Goal: Information Seeking & Learning: Compare options

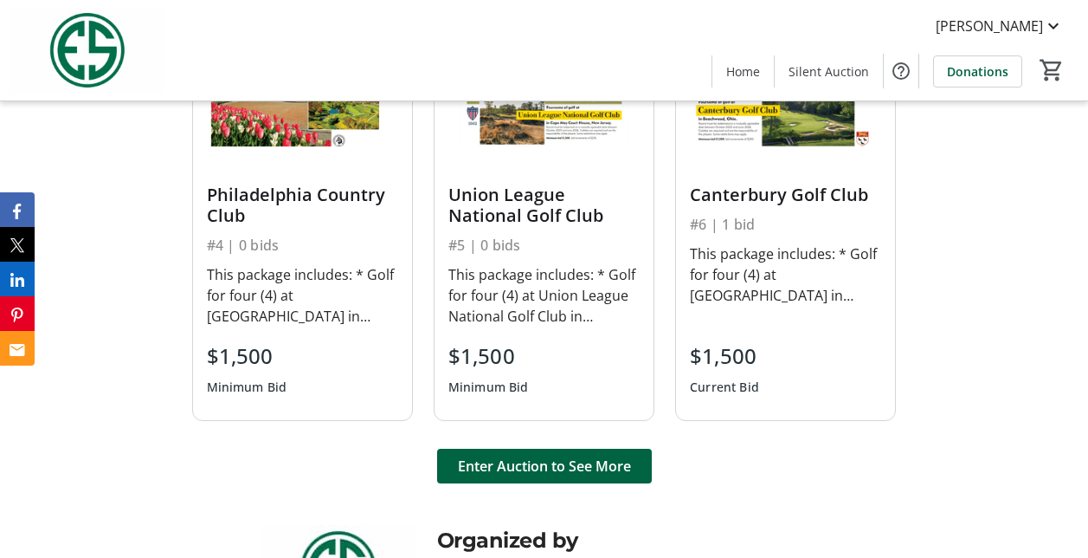
scroll to position [1235, 0]
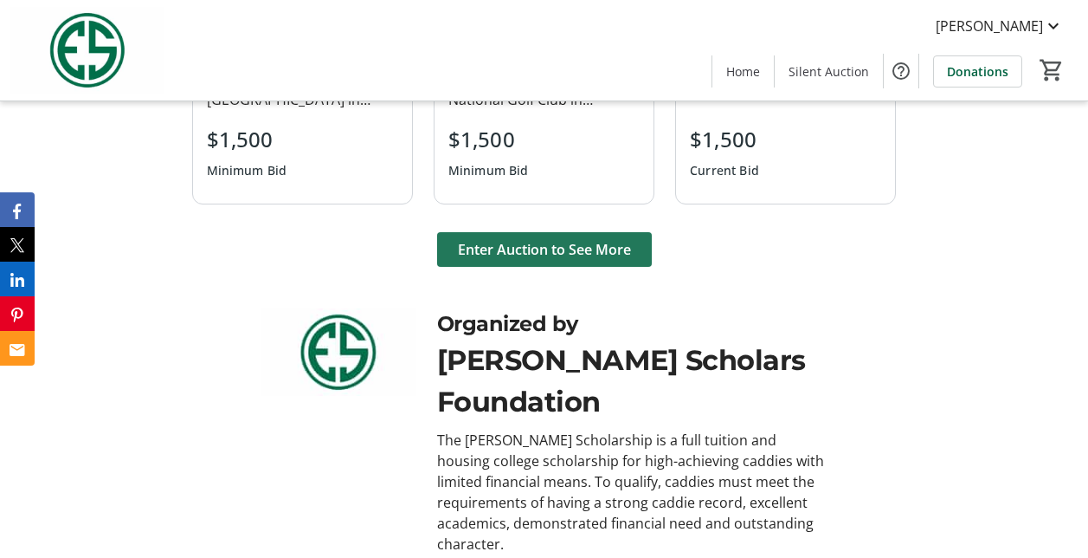
click at [549, 255] on span "Enter Auction to See More" at bounding box center [544, 249] width 173 height 21
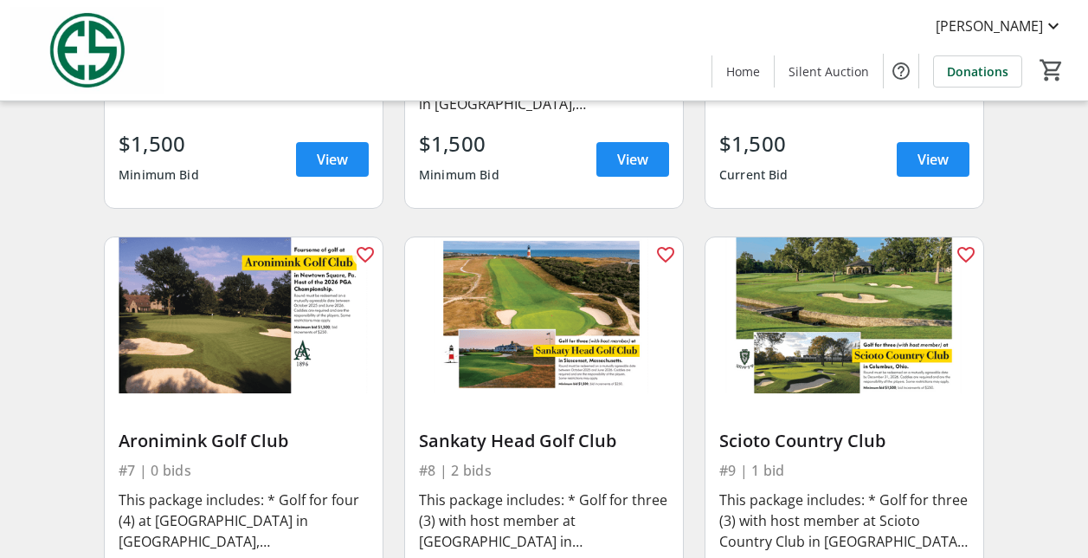
scroll to position [682, 0]
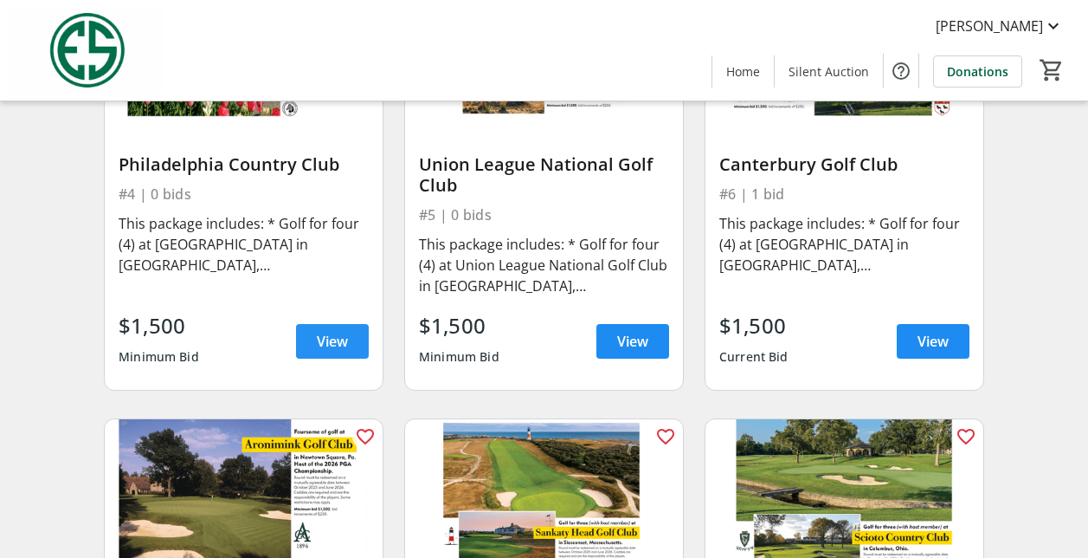
click at [320, 352] on span at bounding box center [332, 341] width 73 height 42
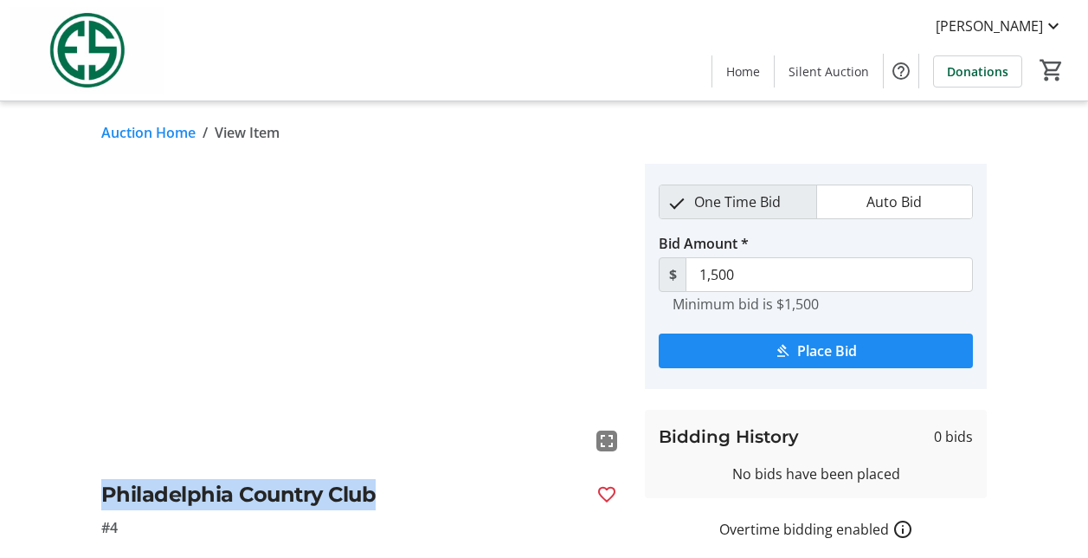
drag, startPoint x: 106, startPoint y: 492, endPoint x: 380, endPoint y: 507, distance: 274.0
click at [380, 507] on h2 "Philadelphia Country Club" at bounding box center [342, 494] width 482 height 31
drag, startPoint x: 380, startPoint y: 507, endPoint x: 324, endPoint y: 494, distance: 57.6
copy h2 "Philadelphia Country Club"
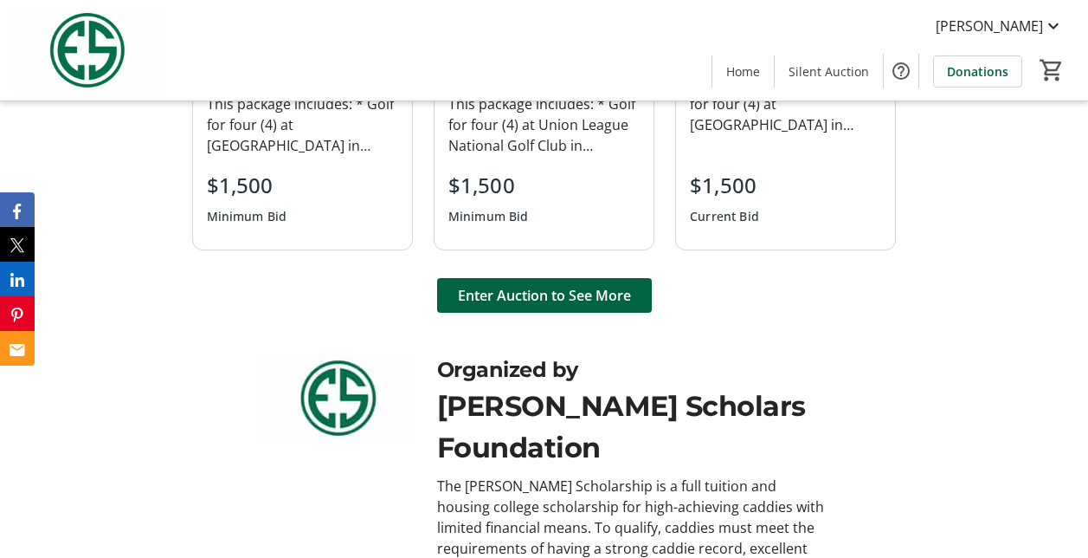
scroll to position [1235, 0]
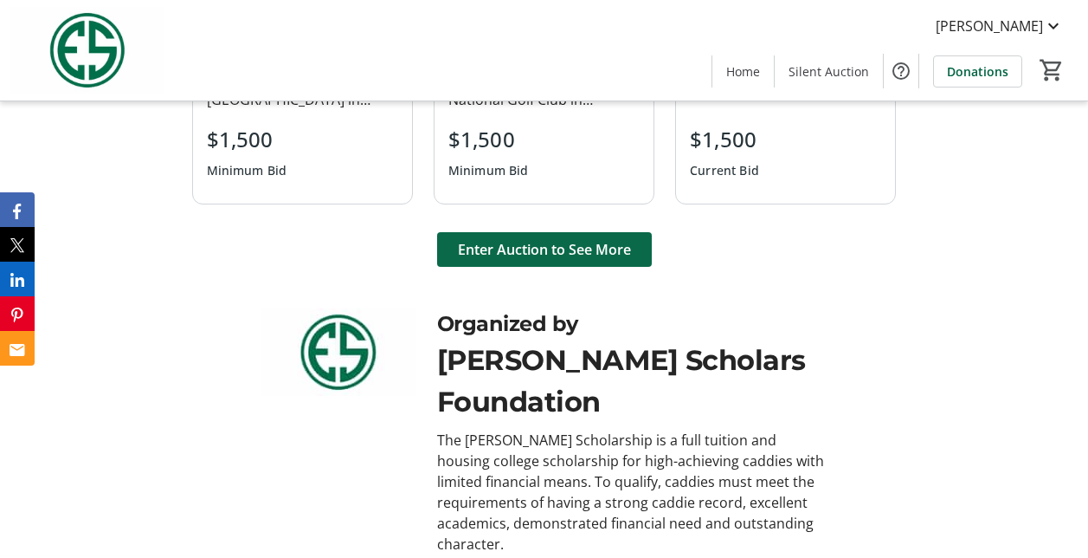
click at [550, 256] on span "Enter Auction to See More" at bounding box center [544, 249] width 173 height 21
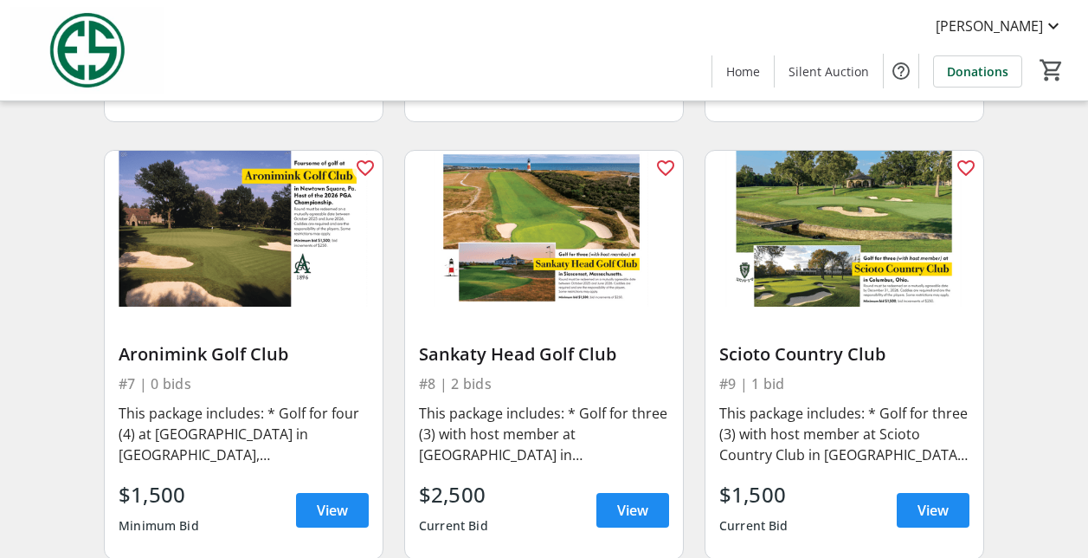
scroll to position [952, 0]
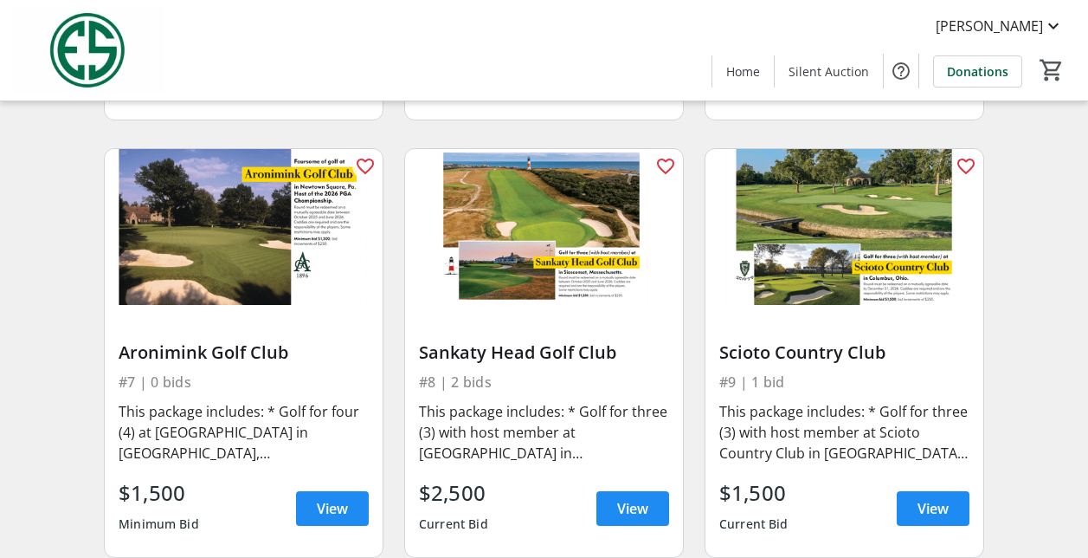
drag, startPoint x: 123, startPoint y: 351, endPoint x: 294, endPoint y: 352, distance: 171.4
click at [294, 352] on div "Aronimink Golf Club" at bounding box center [244, 352] width 250 height 21
drag, startPoint x: 294, startPoint y: 352, endPoint x: 241, endPoint y: 353, distance: 53.7
copy div "Aronimink Golf Club"
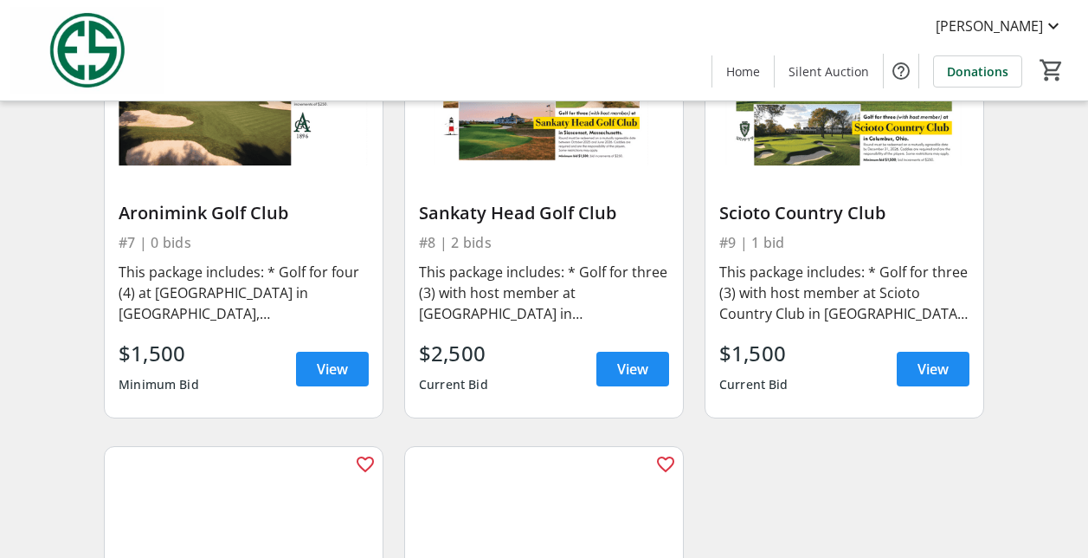
scroll to position [1126, 0]
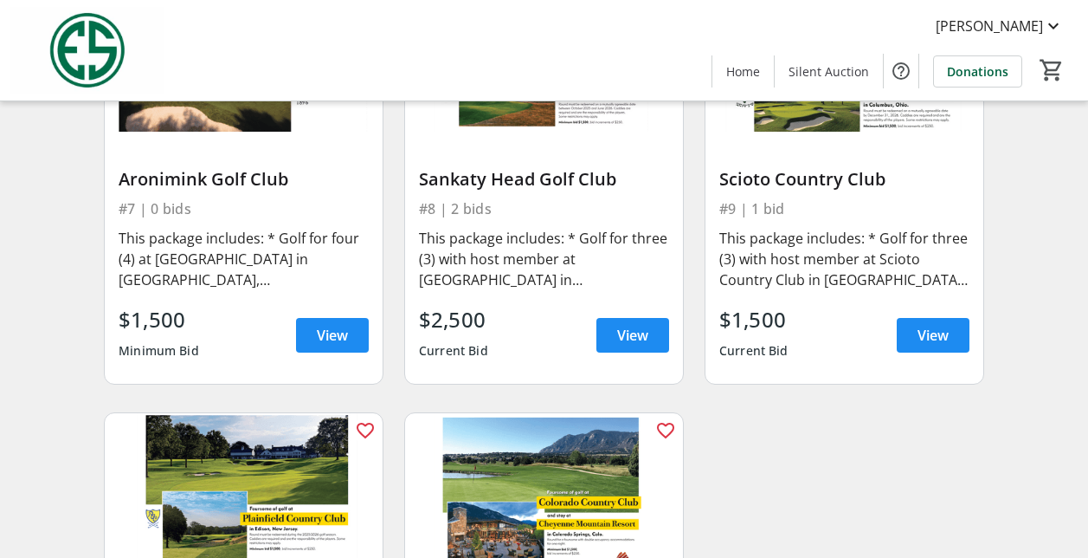
drag, startPoint x: 423, startPoint y: 178, endPoint x: 619, endPoint y: 183, distance: 196.6
click at [619, 183] on div "Sankaty Head Golf Club" at bounding box center [544, 179] width 250 height 21
drag, startPoint x: 619, startPoint y: 183, endPoint x: 565, endPoint y: 177, distance: 54.8
copy div "Sankaty Head Golf Club"
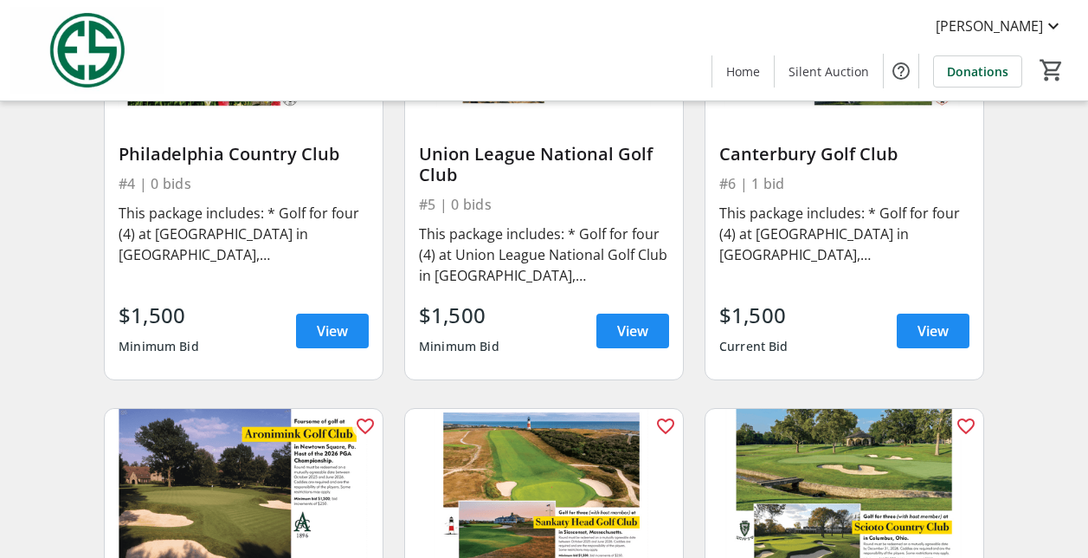
scroll to position [606, 0]
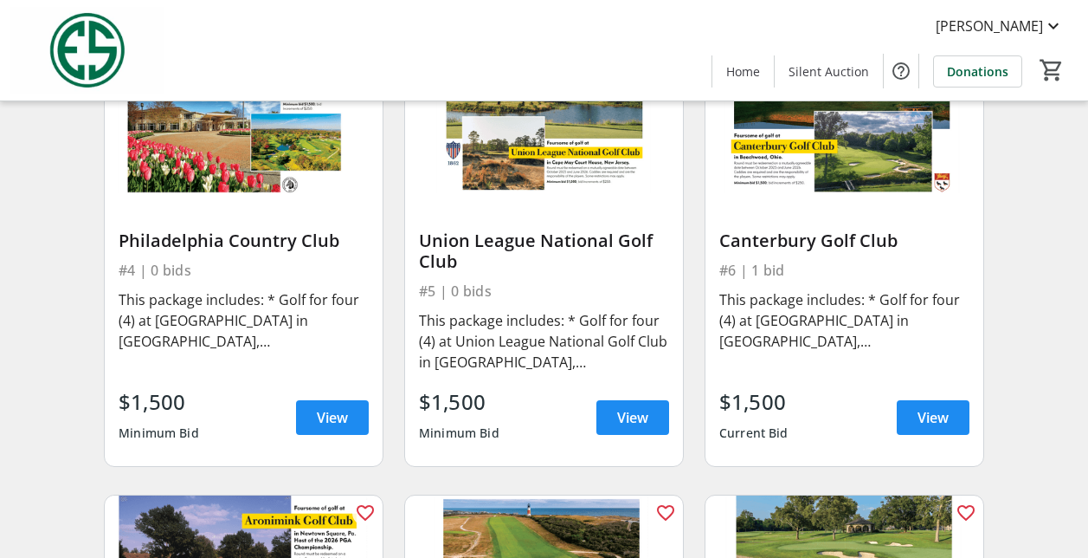
drag, startPoint x: 422, startPoint y: 239, endPoint x: 475, endPoint y: 262, distance: 58.6
click at [475, 262] on div "Union League National Golf Club" at bounding box center [544, 251] width 250 height 42
drag, startPoint x: 475, startPoint y: 262, endPoint x: 440, endPoint y: 250, distance: 37.5
copy div "Union League National Golf Club"
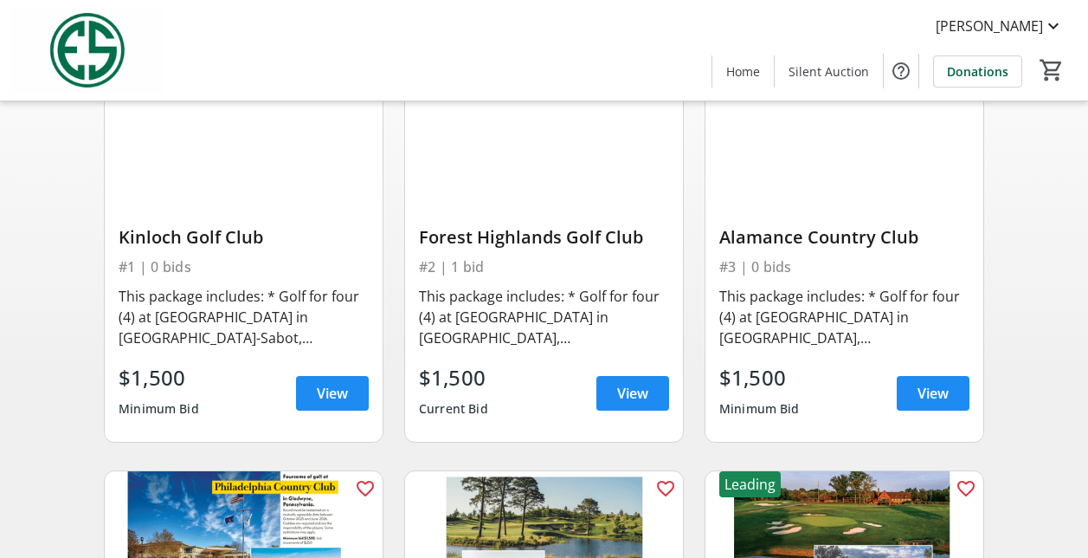
scroll to position [173, 0]
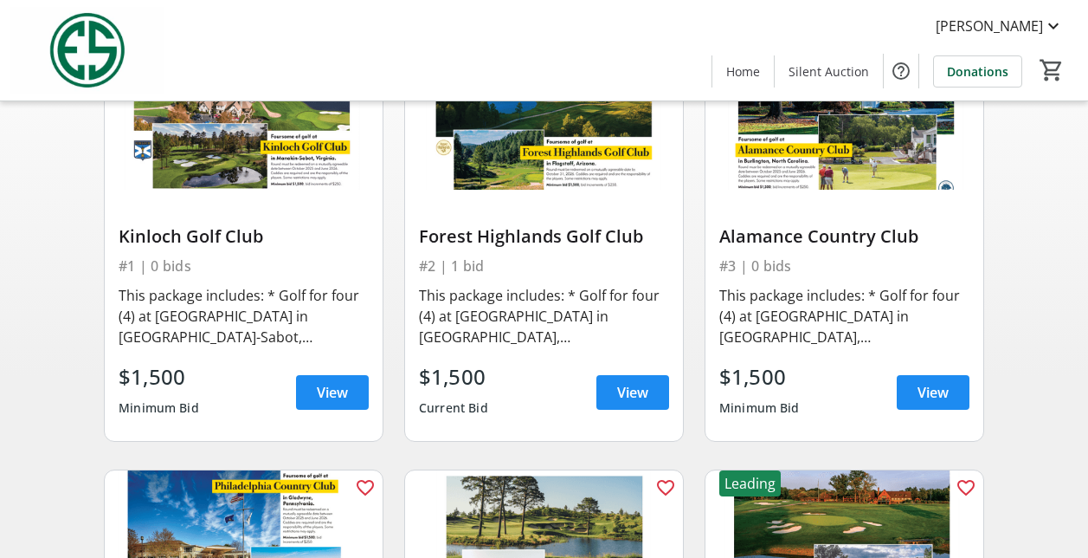
drag, startPoint x: 722, startPoint y: 236, endPoint x: 914, endPoint y: 238, distance: 192.2
click at [914, 238] on div "Alamance Country Club" at bounding box center [845, 236] width 250 height 21
drag, startPoint x: 914, startPoint y: 238, endPoint x: 894, endPoint y: 237, distance: 20.8
copy div "Alamance Country Club"
